Goal: Task Accomplishment & Management: Manage account settings

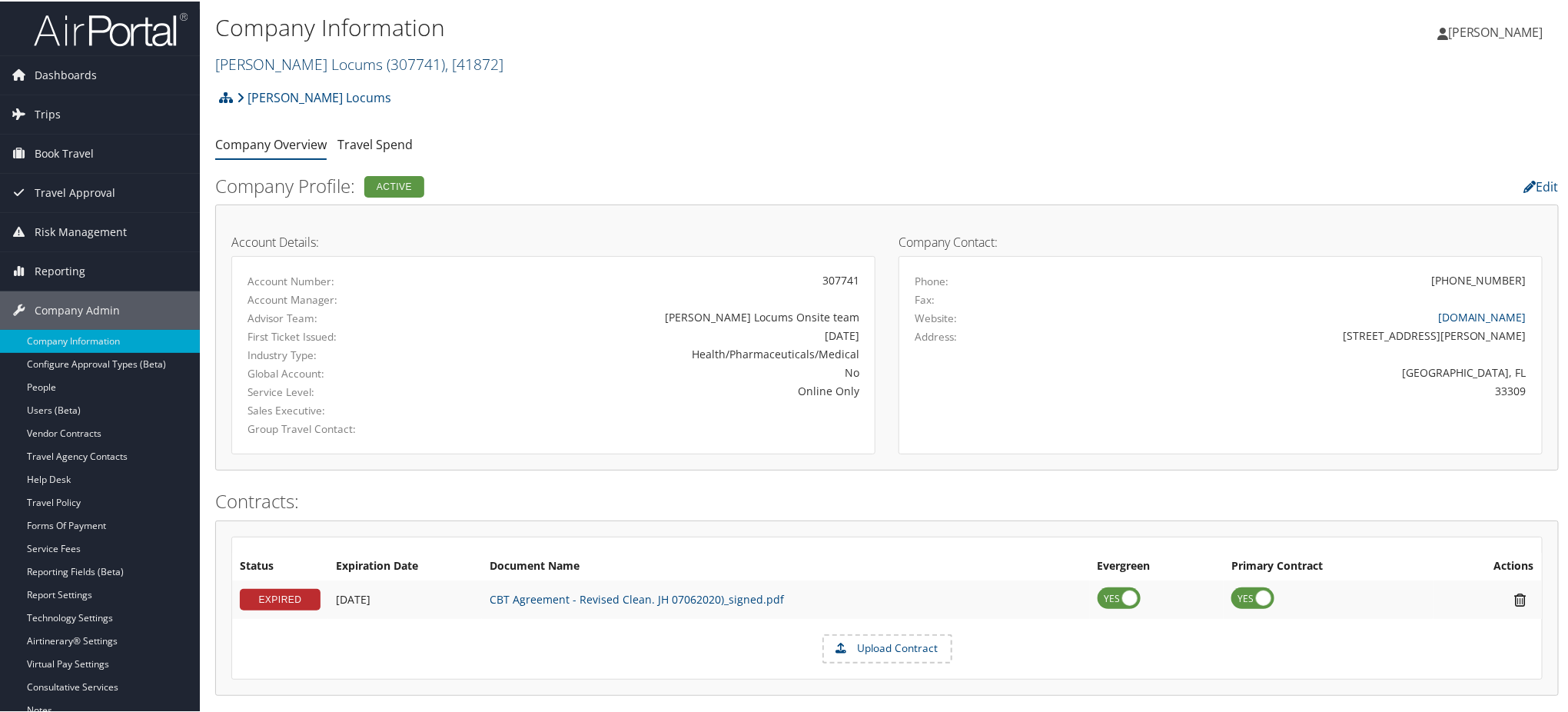
click at [288, 61] on link "Hayes Locums ( 307741 ) , [ 41872 ]" at bounding box center [360, 62] width 288 height 21
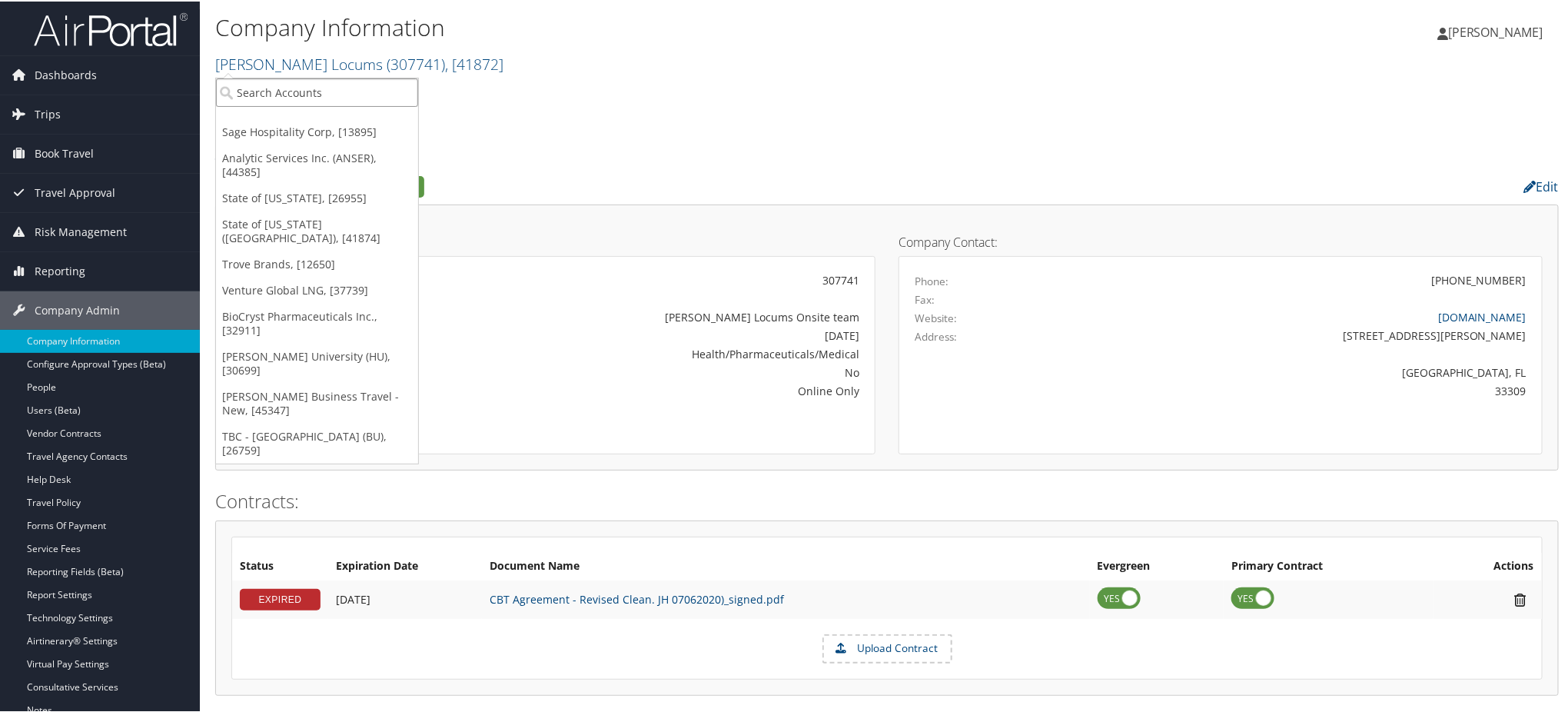
click at [300, 94] on input "search" at bounding box center [317, 91] width 202 height 28
type input "tw"
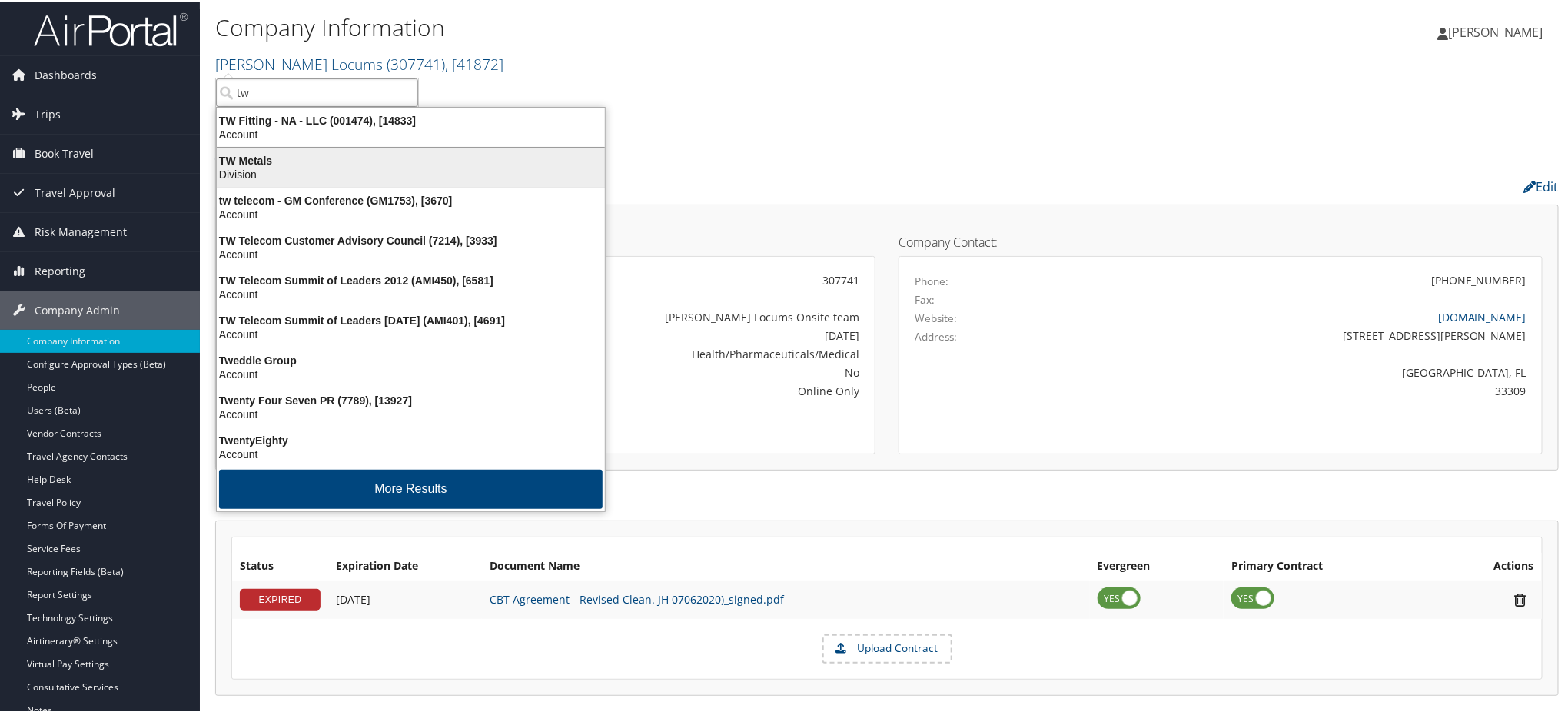
click at [267, 166] on div "Division" at bounding box center [410, 172] width 407 height 14
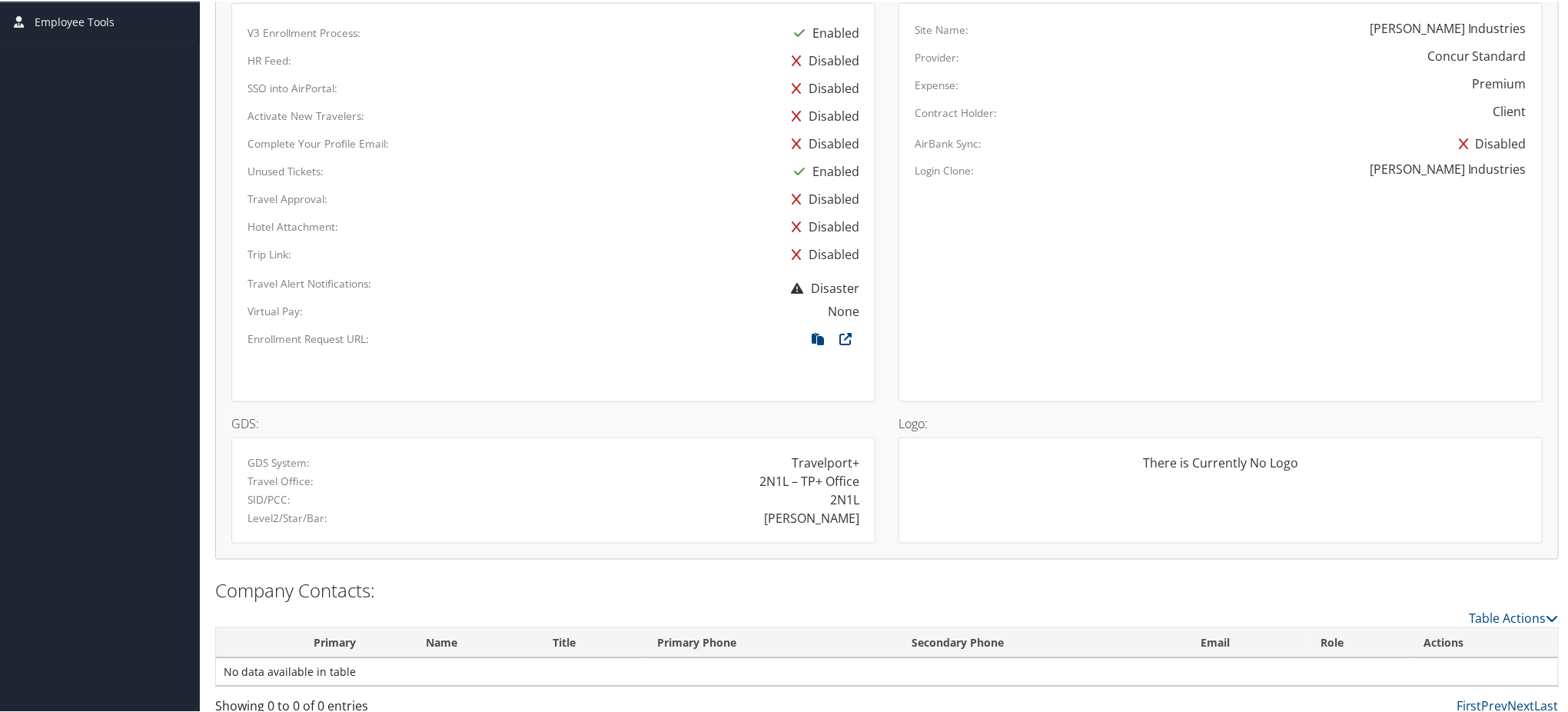
scroll to position [751, 0]
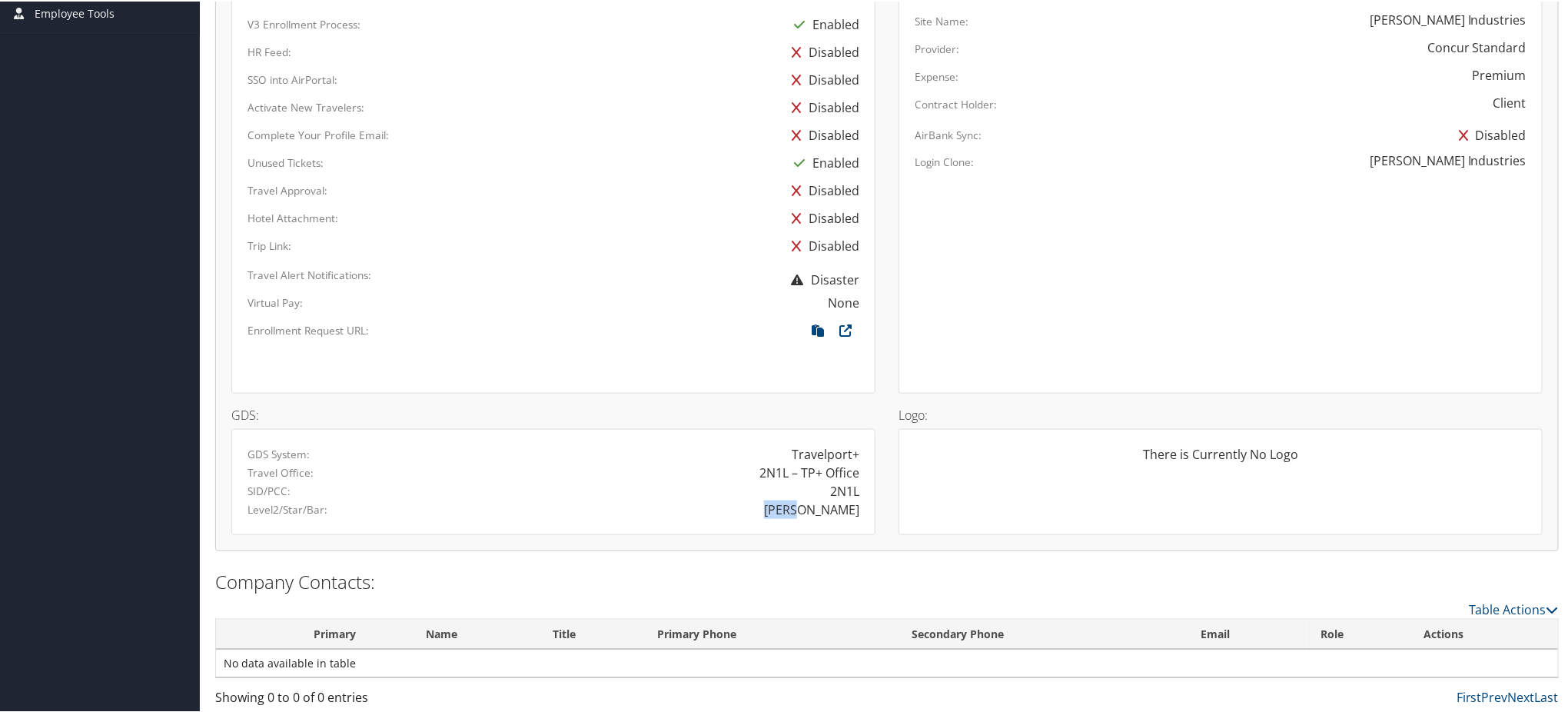
click at [854, 510] on div "ONEAL" at bounding box center [712, 508] width 317 height 18
copy div "ONEAL"
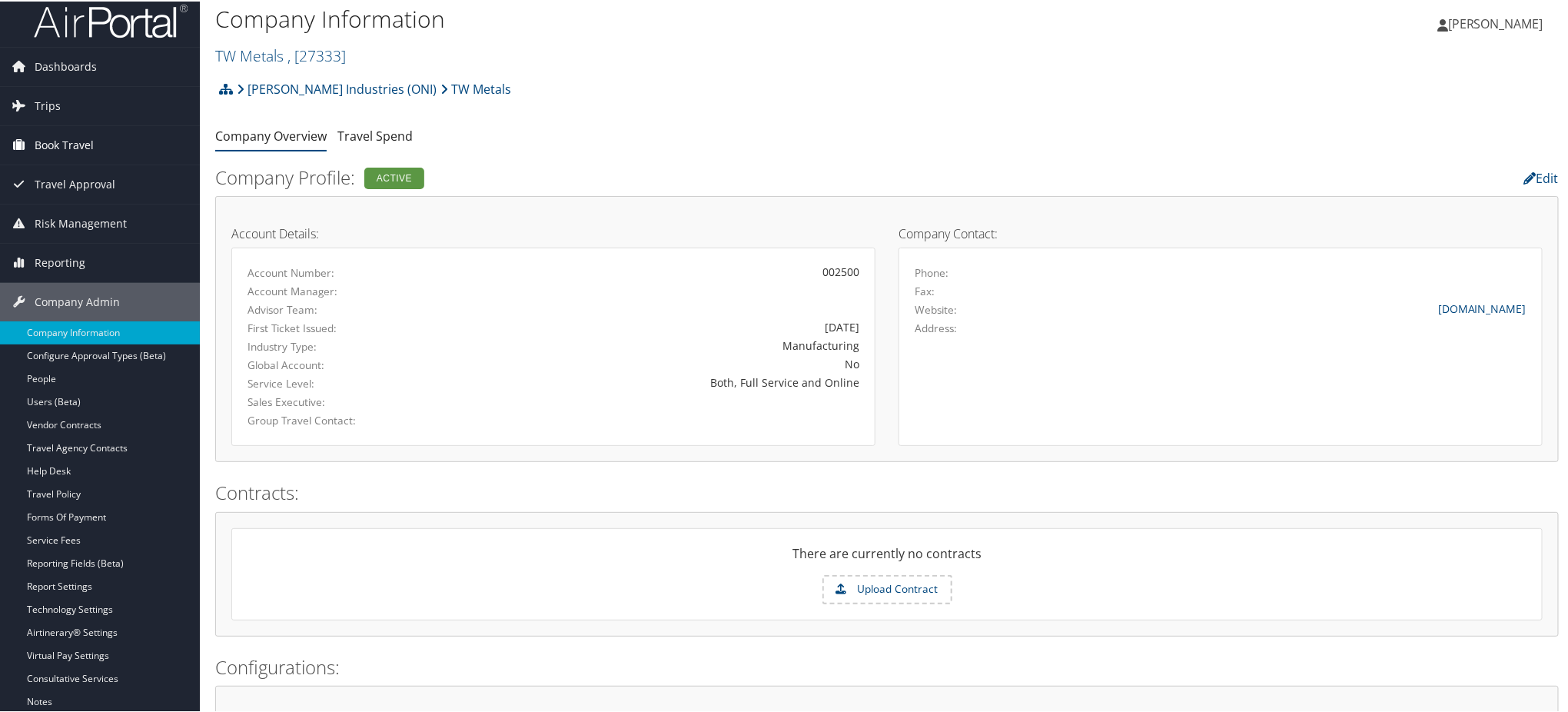
scroll to position [0, 0]
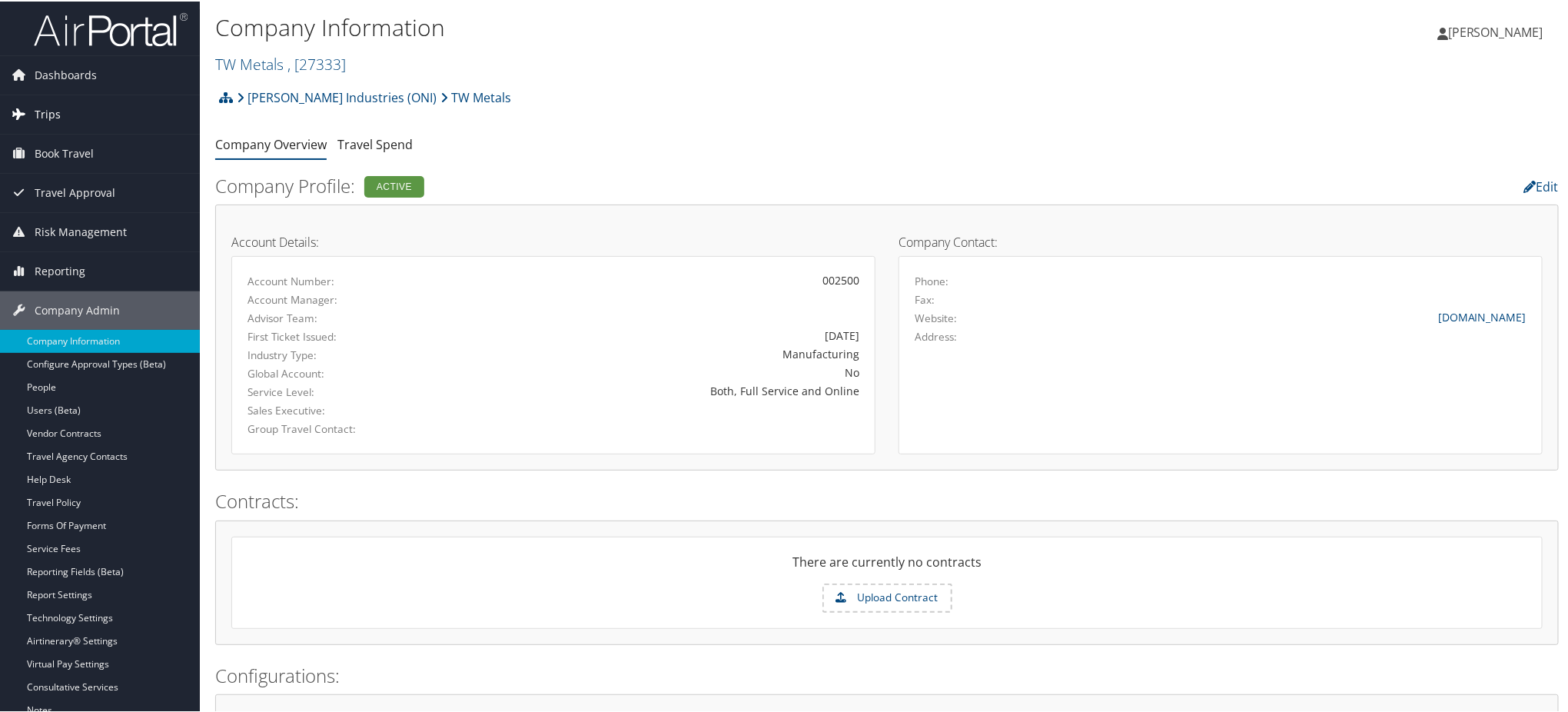
click at [52, 109] on span "Trips" at bounding box center [48, 113] width 27 height 38
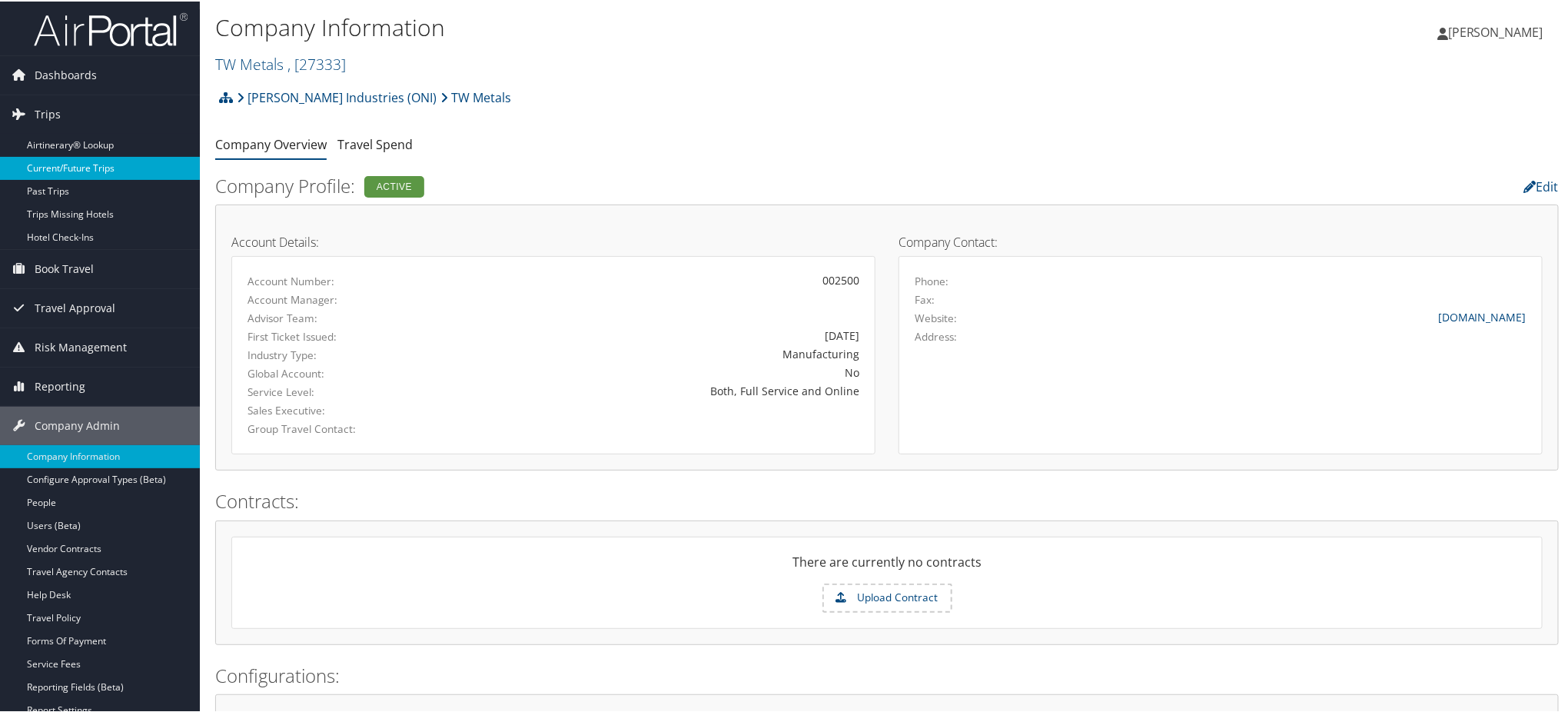
click at [89, 167] on link "Current/Future Trips" at bounding box center [99, 167] width 200 height 23
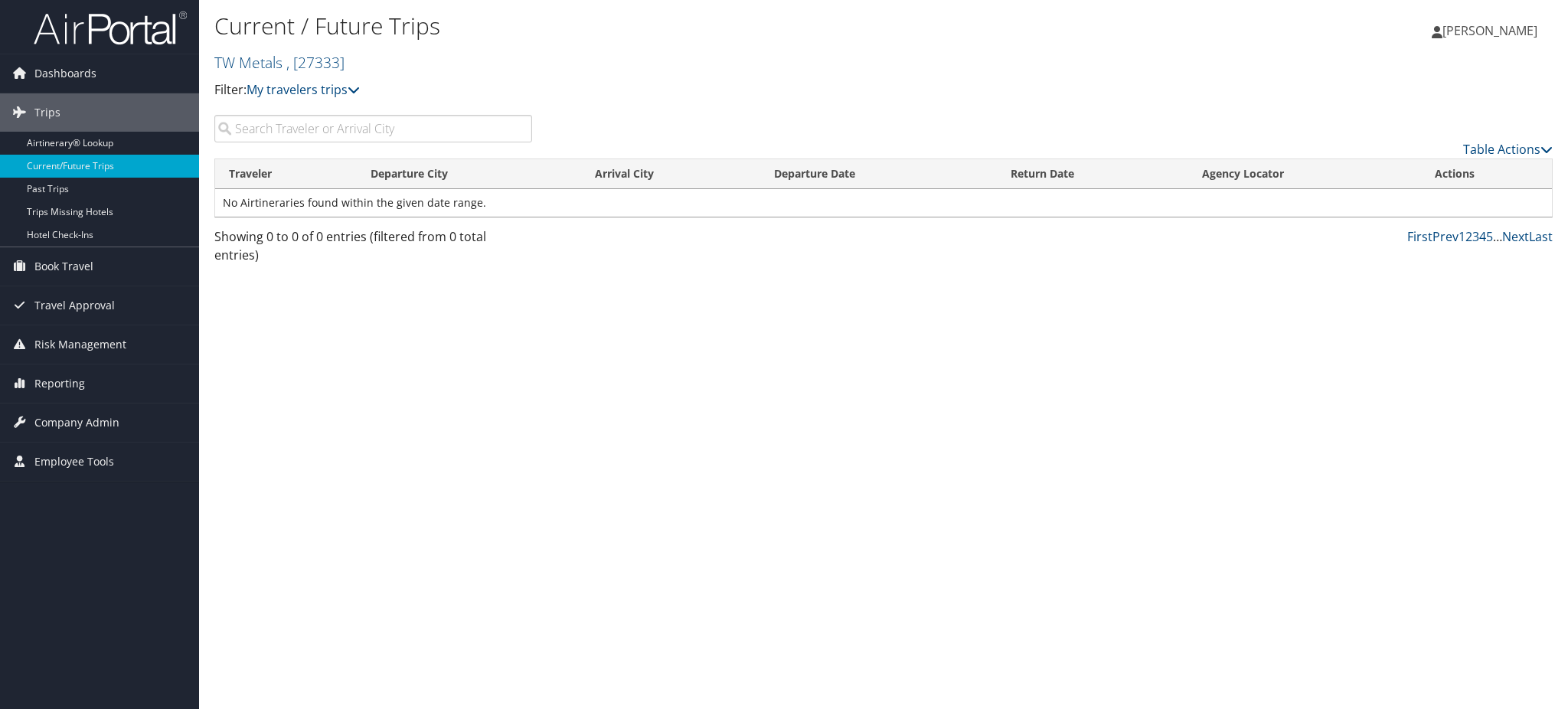
click at [407, 127] on input "search" at bounding box center [373, 128] width 318 height 27
click at [355, 87] on icon at bounding box center [353, 89] width 12 height 12
click at [474, 129] on input "search" at bounding box center [373, 128] width 318 height 27
type input "thatcher"
click at [352, 92] on icon at bounding box center [353, 89] width 12 height 12
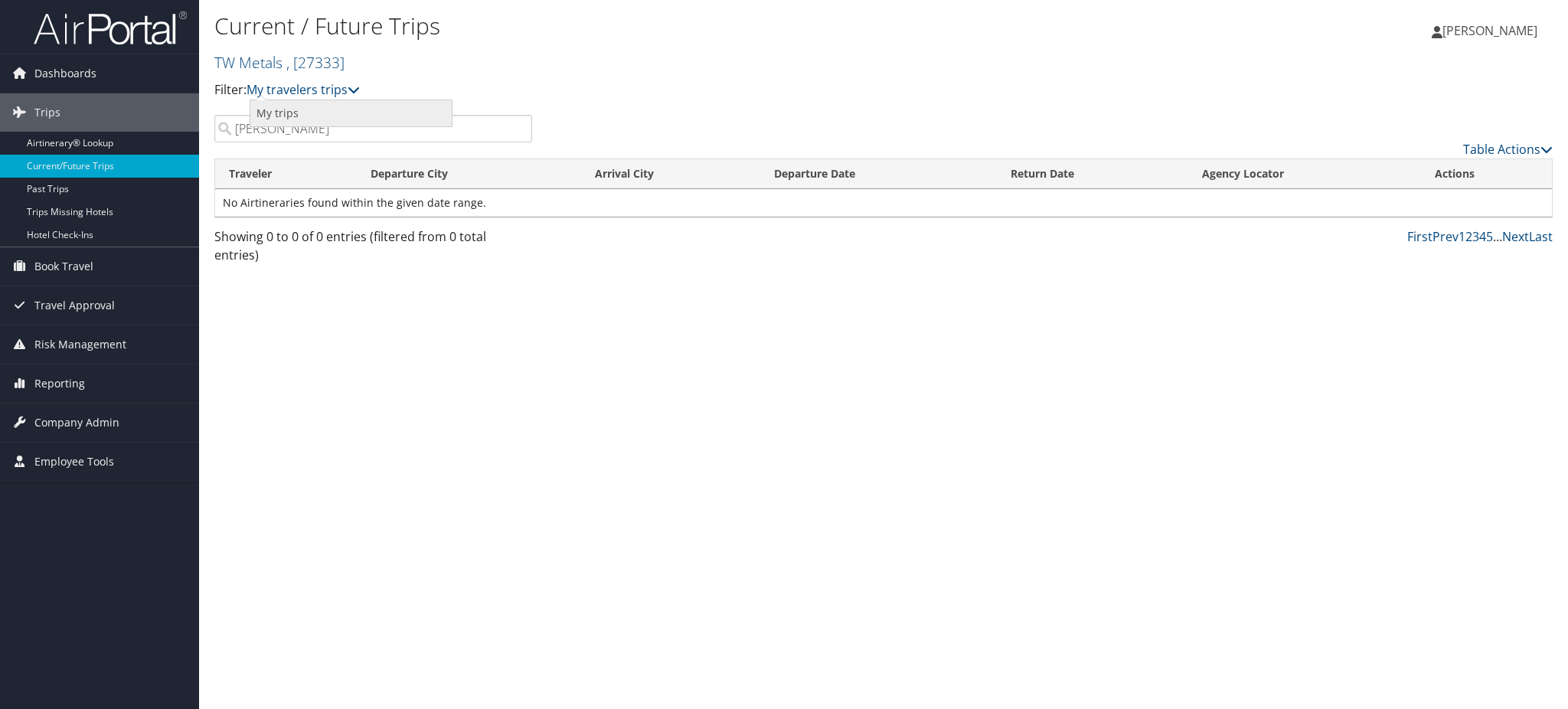
click at [286, 114] on link "My trips" at bounding box center [351, 114] width 201 height 26
click at [369, 132] on input "search" at bounding box center [373, 128] width 318 height 27
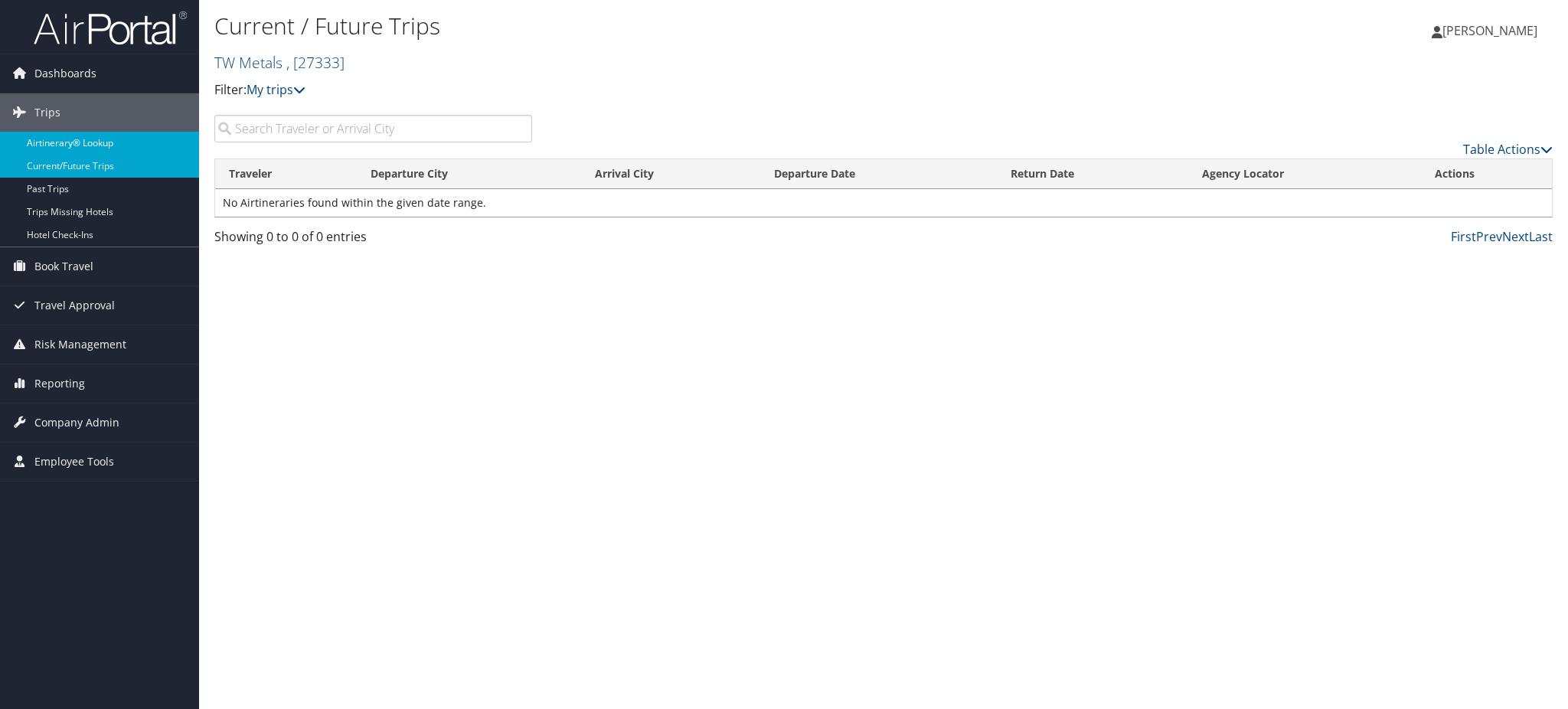
click at [69, 141] on link "Airtinerary® Lookup" at bounding box center [99, 144] width 199 height 23
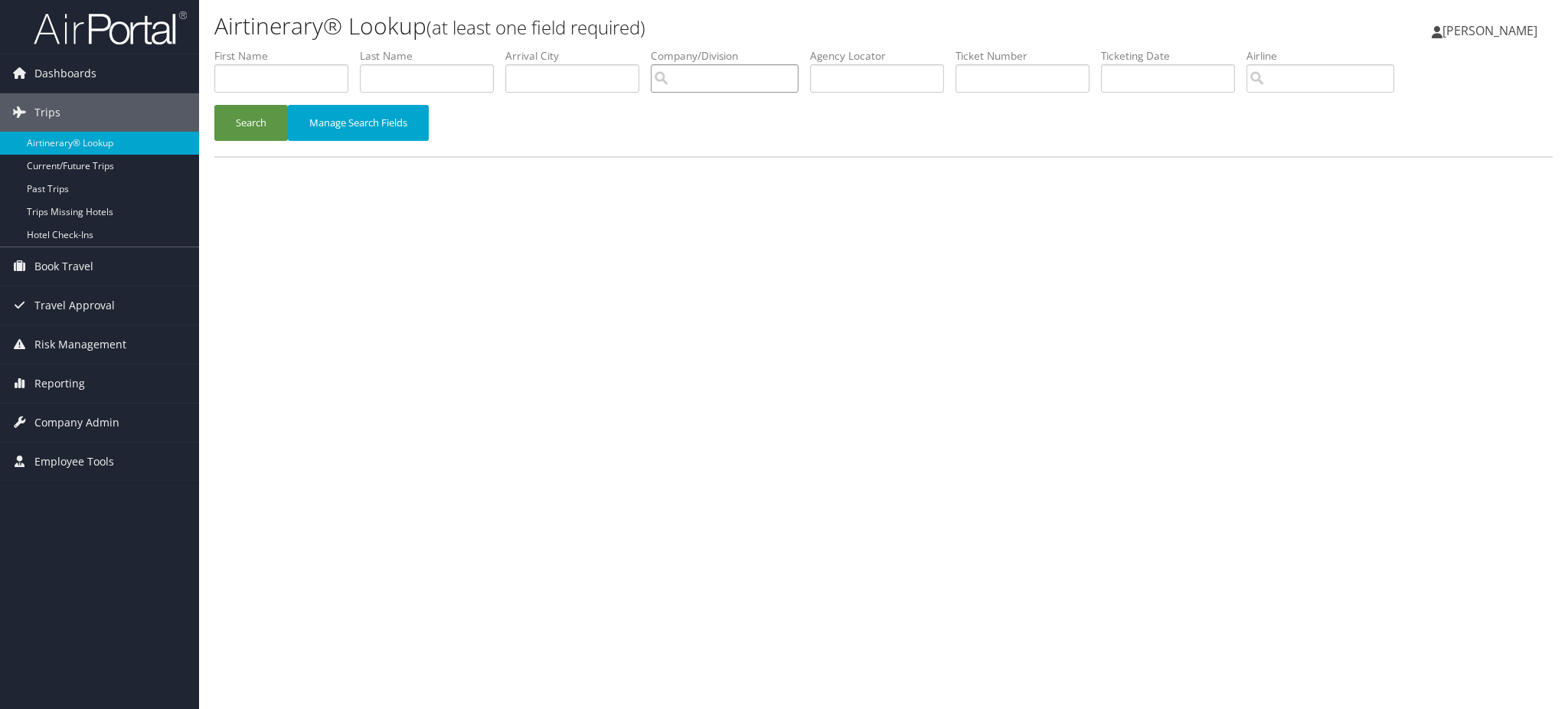
click at [755, 74] on input "search" at bounding box center [724, 78] width 148 height 28
click at [394, 69] on input "text" at bounding box center [427, 78] width 134 height 28
type input "thatcher"
click at [241, 126] on button "Search" at bounding box center [251, 123] width 73 height 36
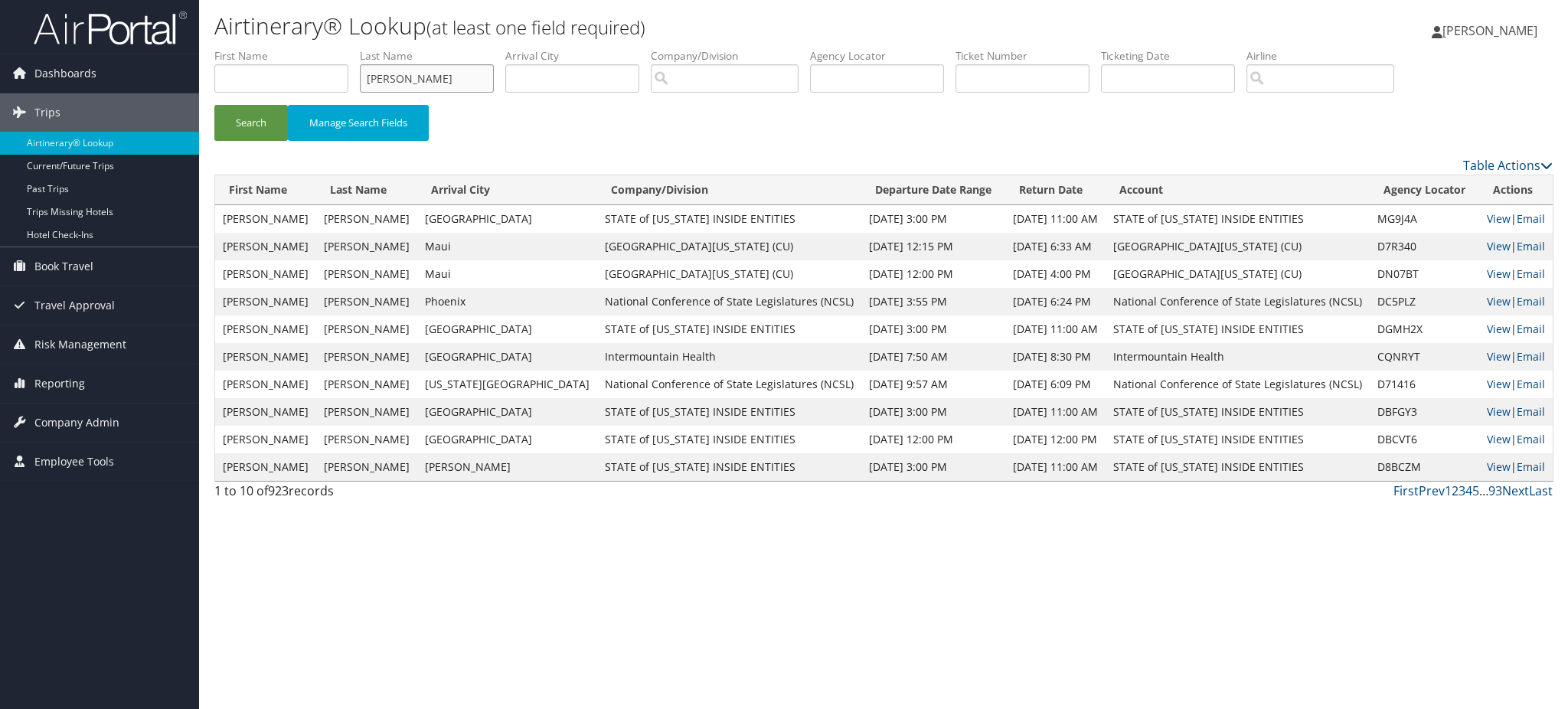
drag, startPoint x: 428, startPoint y: 79, endPoint x: 340, endPoint y: 83, distance: 88.1
click at [340, 48] on ul "First Name Last Name thatcher Departure City Arrival City Company/Division Airp…" at bounding box center [883, 48] width 1338 height 0
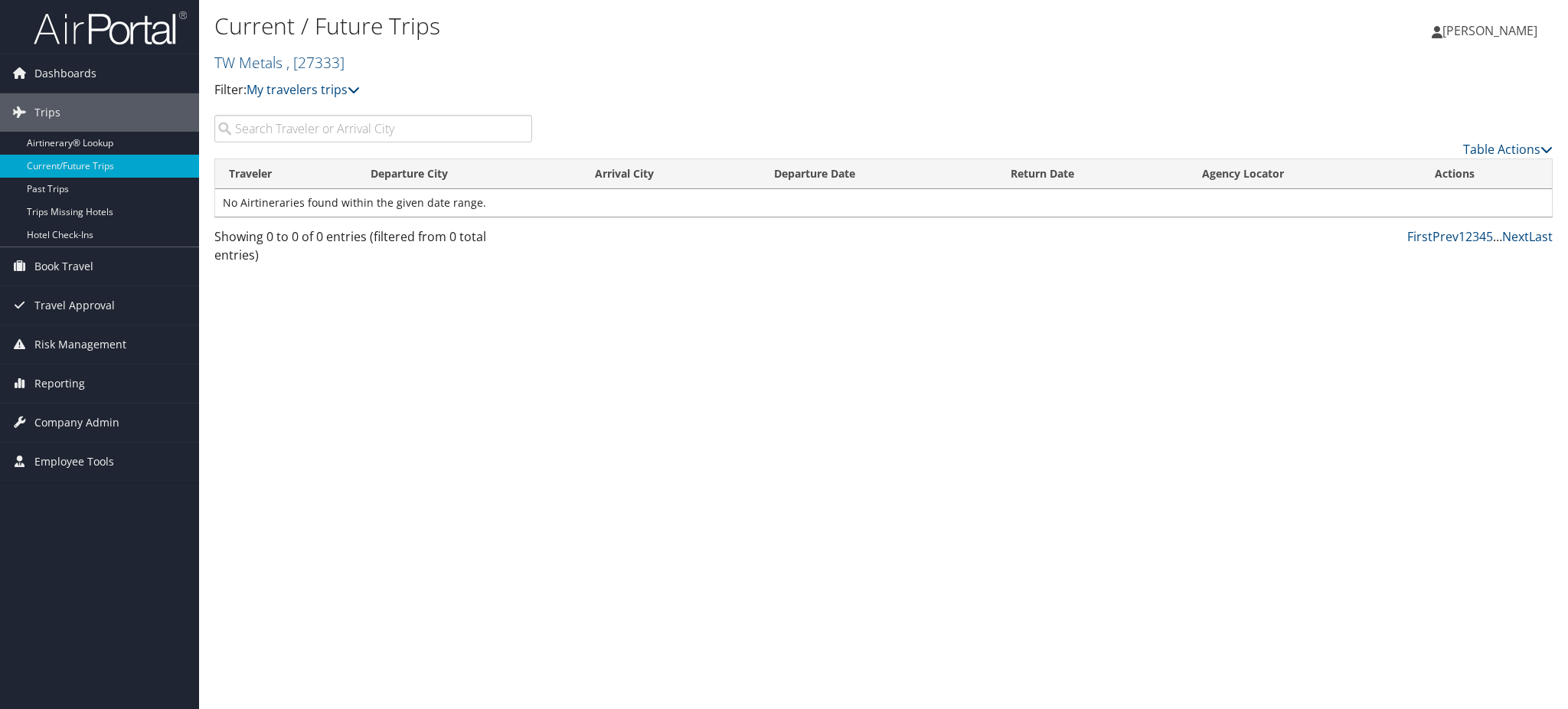
click at [303, 125] on input "search" at bounding box center [373, 128] width 318 height 27
click at [359, 91] on icon at bounding box center [353, 89] width 12 height 12
click at [70, 428] on span "Company Admin" at bounding box center [77, 423] width 85 height 38
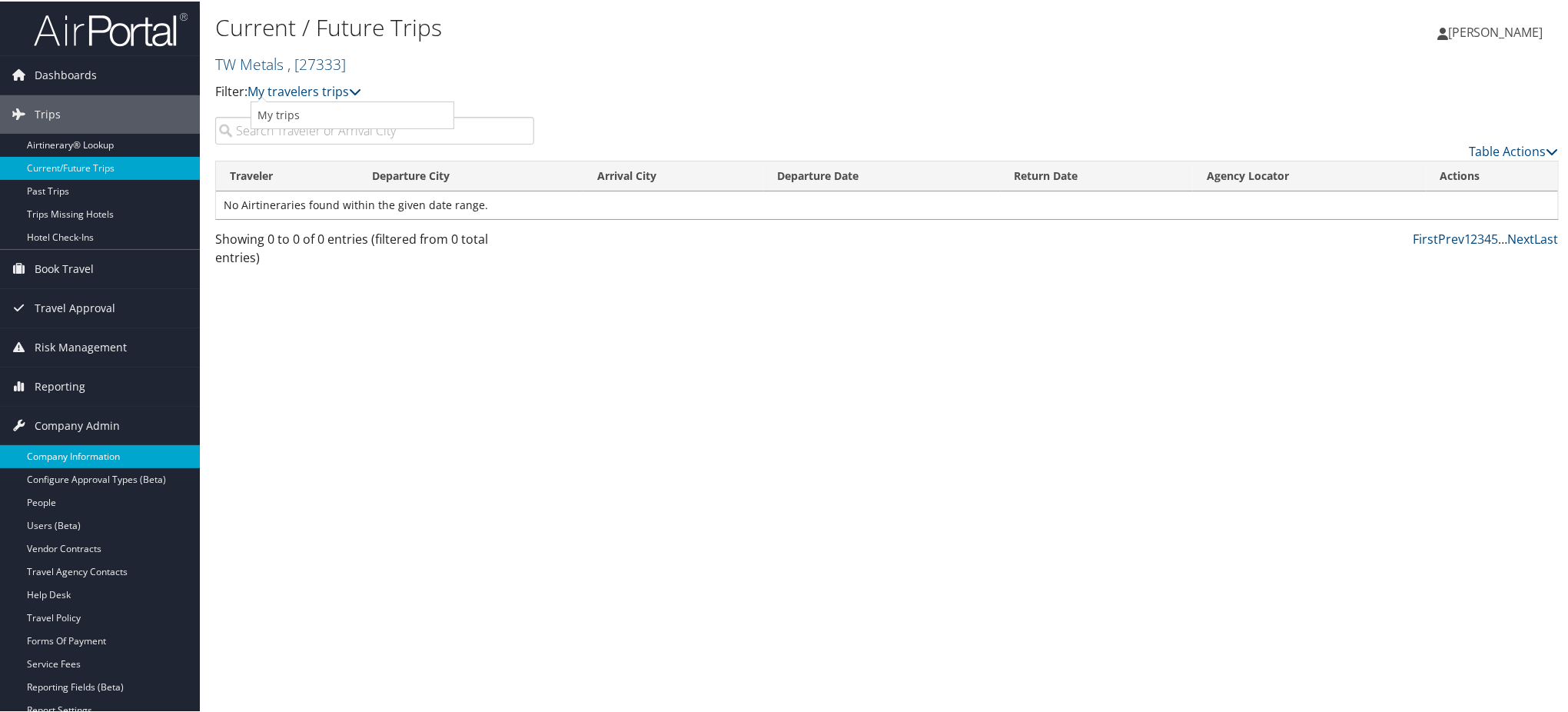
click at [69, 455] on link "Company Information" at bounding box center [99, 455] width 200 height 23
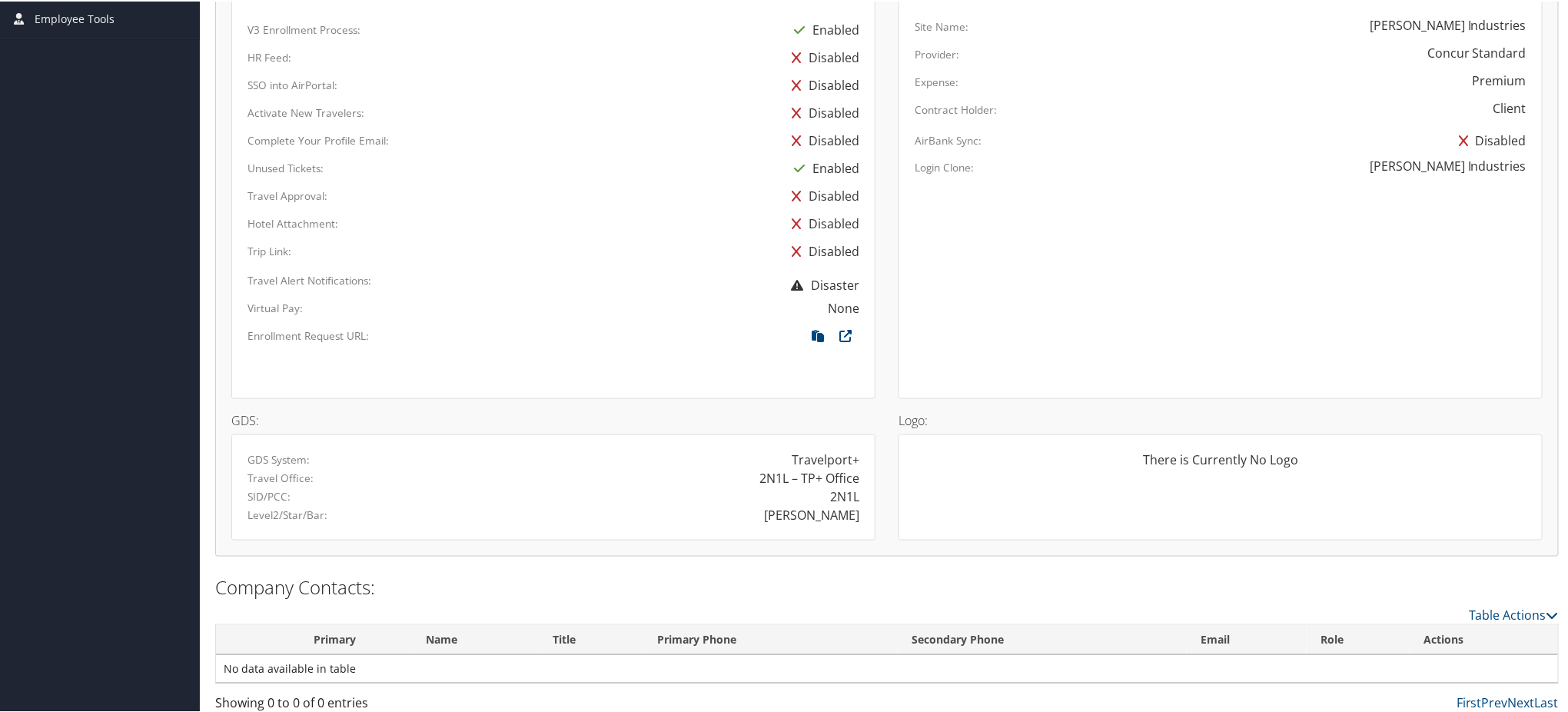
scroll to position [751, 0]
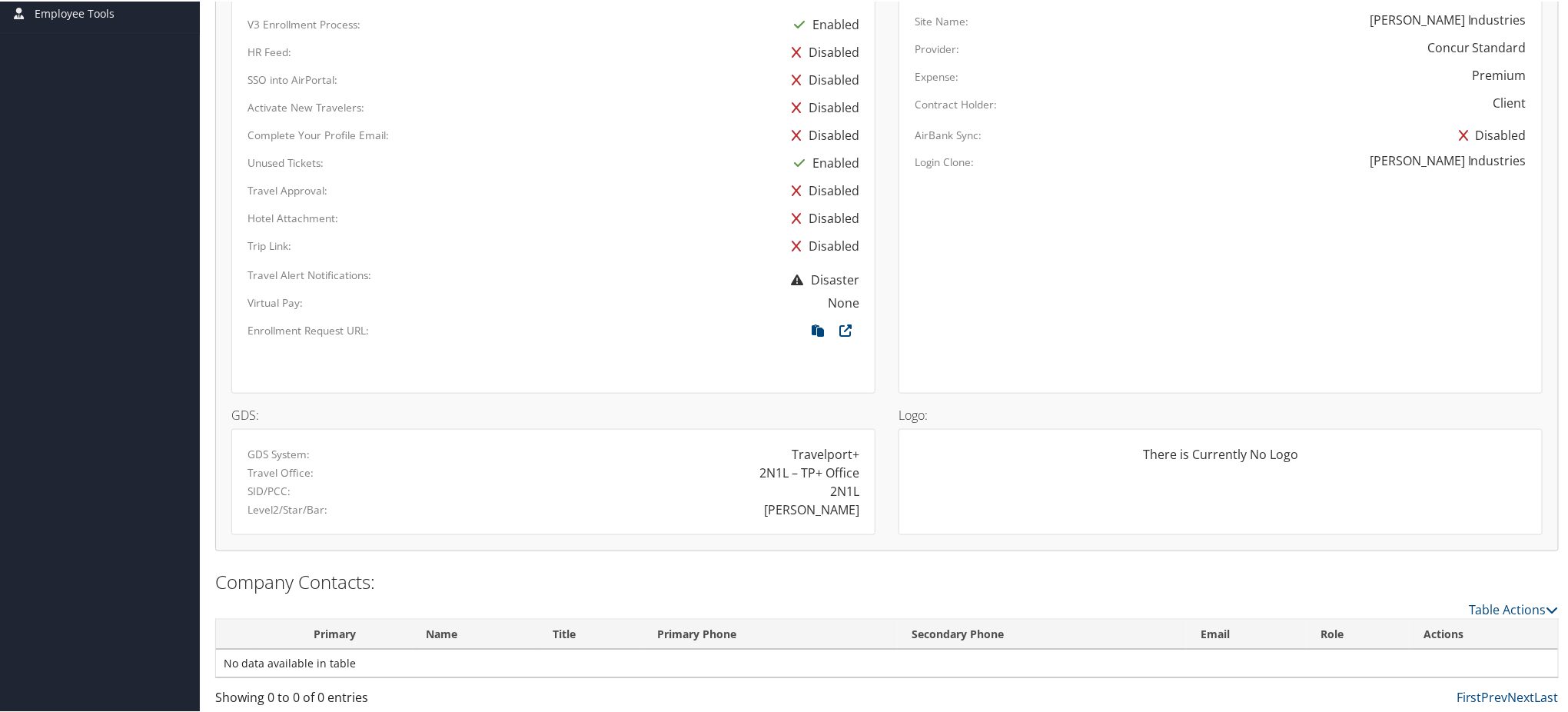
drag, startPoint x: 820, startPoint y: 506, endPoint x: 857, endPoint y: 503, distance: 37.1
click at [857, 503] on div "[PERSON_NAME]" at bounding box center [712, 508] width 317 height 18
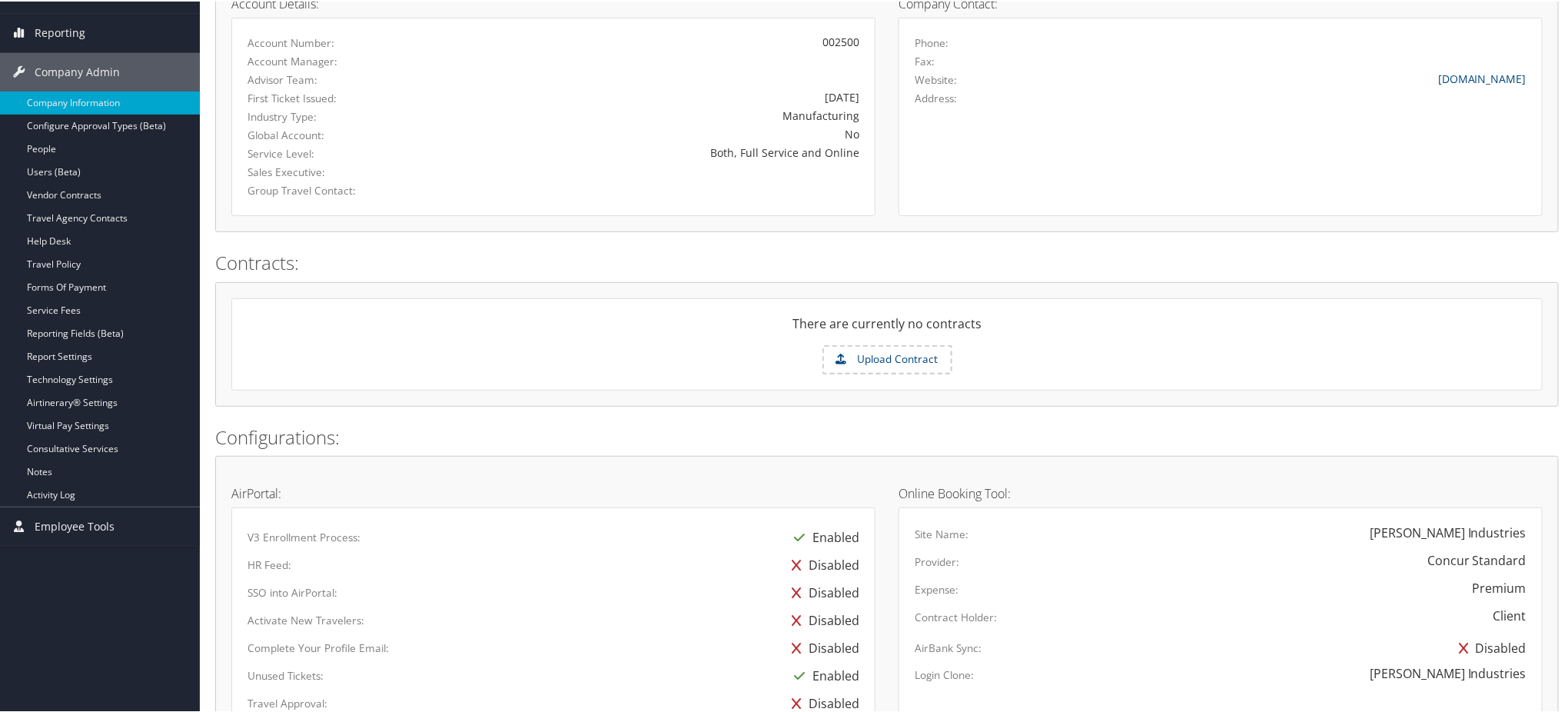
scroll to position [0, 0]
